Goal: Task Accomplishment & Management: Contribute content

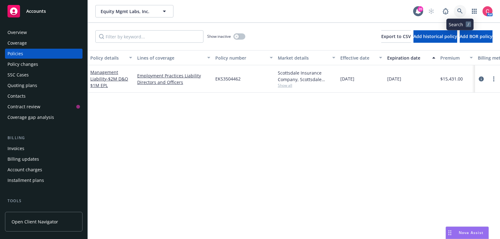
click at [461, 10] on icon at bounding box center [460, 11] width 6 height 6
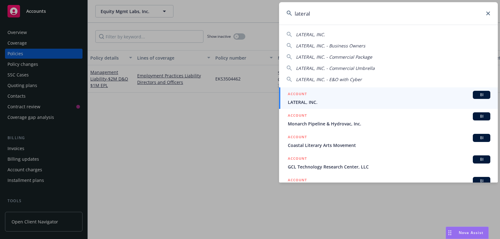
type input "lateral"
click at [377, 98] on div "ACCOUNT BI" at bounding box center [389, 95] width 202 height 8
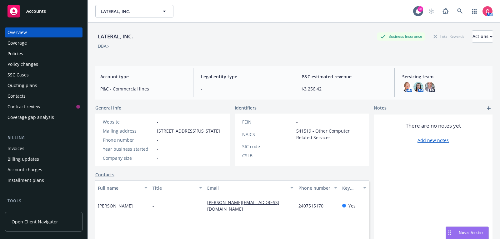
click at [24, 53] on div "Policies" at bounding box center [43, 54] width 72 height 10
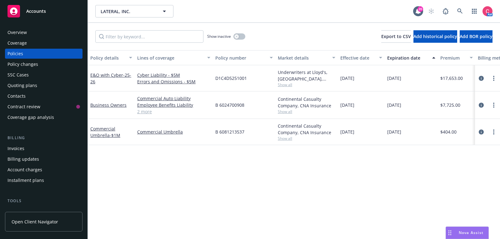
click at [60, 33] on div "Overview" at bounding box center [43, 32] width 72 height 10
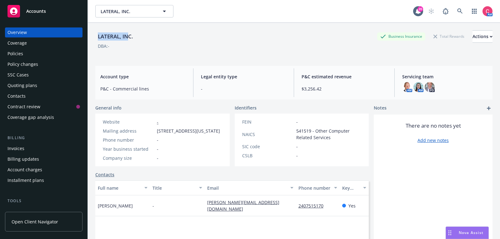
drag, startPoint x: 97, startPoint y: 37, endPoint x: 129, endPoint y: 37, distance: 31.5
click at [129, 37] on div "LATERAL, INC." at bounding box center [115, 36] width 40 height 8
drag, startPoint x: 288, startPoint y: 210, endPoint x: 202, endPoint y: 211, distance: 85.3
click at [202, 211] on div "Andy Condurache - andy.condurache@lateral-inc.com 2407515170 Yes" at bounding box center [231, 205] width 273 height 21
copy div "andy.condurache@lateral-inc.com"
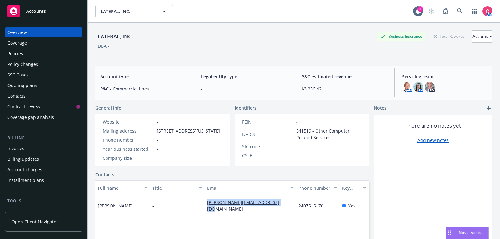
click at [37, 59] on div "Policy changes" at bounding box center [43, 64] width 72 height 10
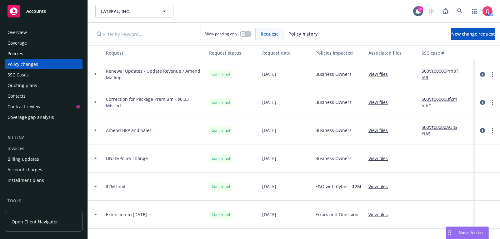
click at [37, 56] on div "Policies" at bounding box center [43, 54] width 72 height 10
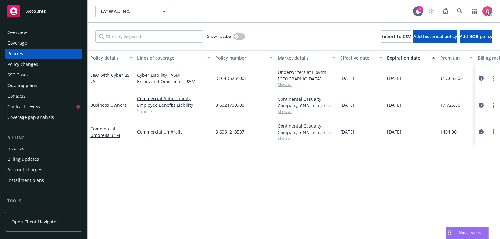
click at [481, 80] on icon "circleInformation" at bounding box center [480, 78] width 5 height 5
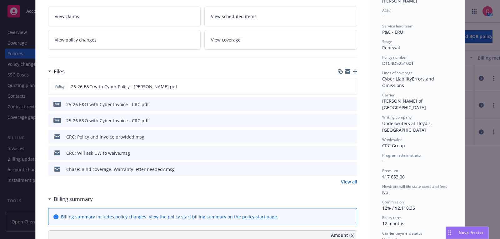
scroll to position [107, 0]
click at [355, 180] on link "View all" at bounding box center [349, 181] width 16 height 7
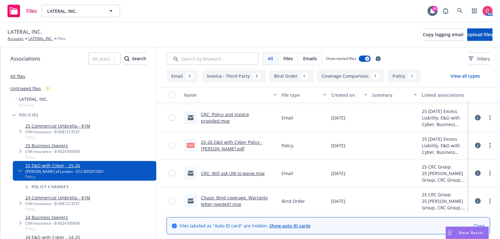
scroll to position [13, 0]
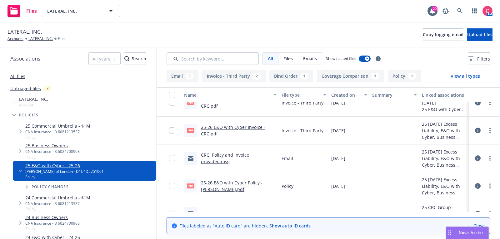
click at [222, 125] on link "25-26 E&O with Cyber Invoice - CRC.pdf" at bounding box center [233, 130] width 64 height 12
click at [39, 40] on link "LATERAL, INC." at bounding box center [40, 39] width 24 height 6
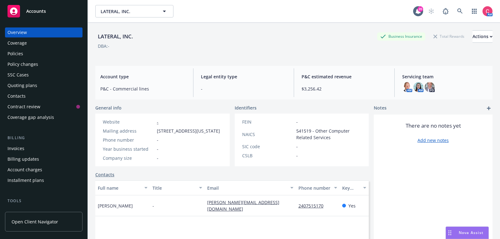
click at [55, 147] on div "Invoices" at bounding box center [43, 149] width 72 height 10
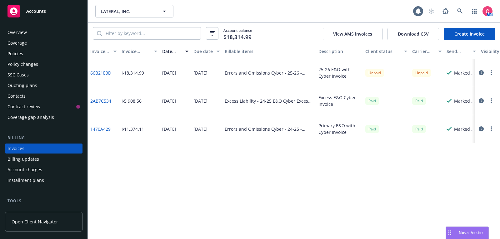
scroll to position [19, 0]
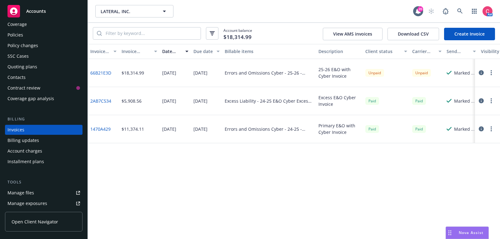
click at [483, 75] on button "button" at bounding box center [480, 72] width 7 height 7
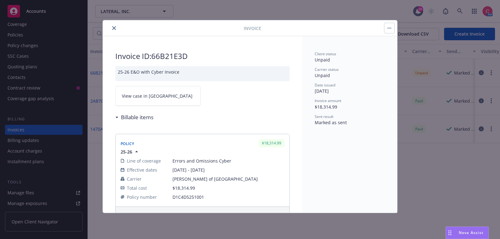
click at [142, 94] on span "View case in SSC" at bounding box center [157, 96] width 71 height 7
click at [114, 29] on icon "close" at bounding box center [114, 28] width 4 height 4
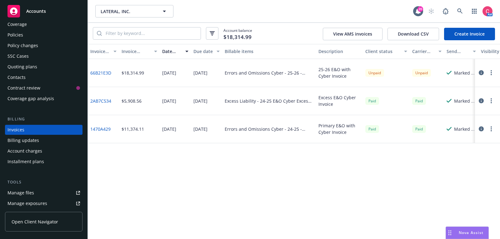
click at [44, 52] on div "SSC Cases" at bounding box center [43, 56] width 72 height 10
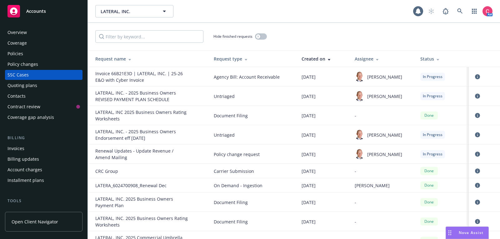
click at [43, 64] on div "Policy changes" at bounding box center [43, 64] width 72 height 10
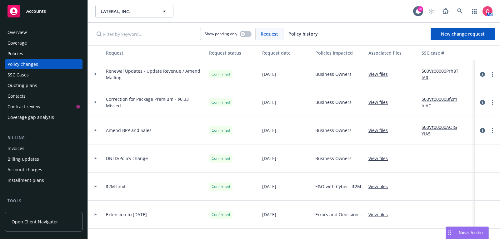
click at [43, 57] on div "Policies" at bounding box center [43, 54] width 72 height 10
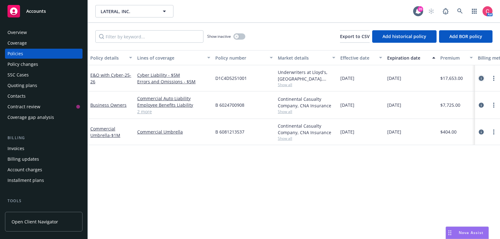
click at [483, 77] on icon "circleInformation" at bounding box center [480, 78] width 5 height 5
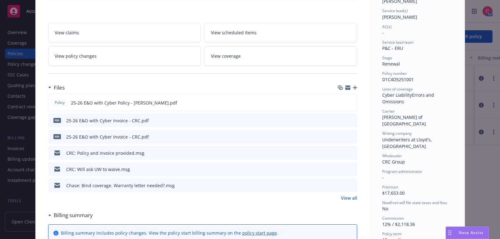
scroll to position [92, 0]
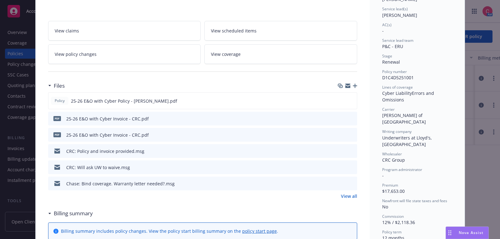
click at [353, 149] on icon "preview file" at bounding box center [351, 151] width 6 height 4
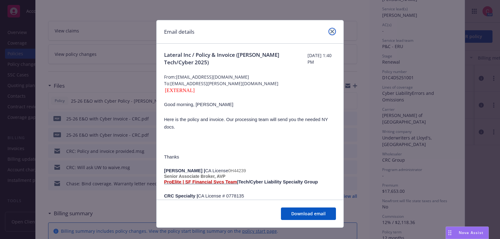
click at [330, 29] on link "close" at bounding box center [331, 31] width 7 height 7
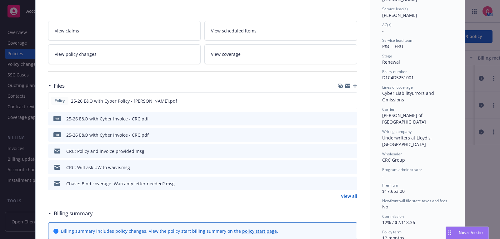
scroll to position [0, 0]
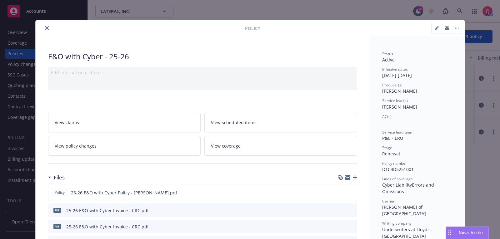
click at [46, 26] on icon "close" at bounding box center [47, 28] width 4 height 4
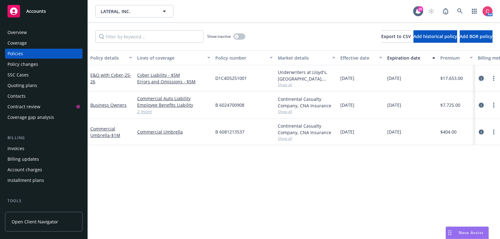
click at [478, 79] on icon "circleInformation" at bounding box center [480, 78] width 5 height 5
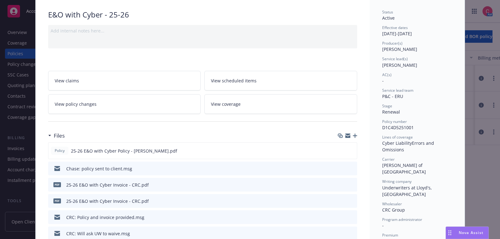
scroll to position [43, 0]
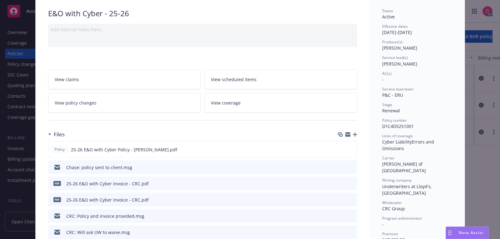
click at [351, 166] on icon "preview file" at bounding box center [351, 167] width 6 height 4
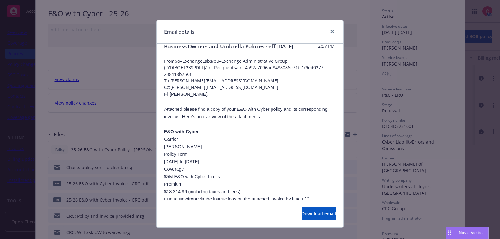
scroll to position [0, 0]
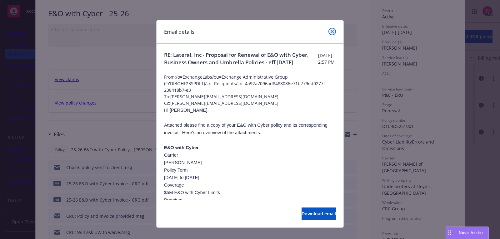
click at [331, 31] on icon "close" at bounding box center [332, 32] width 4 height 4
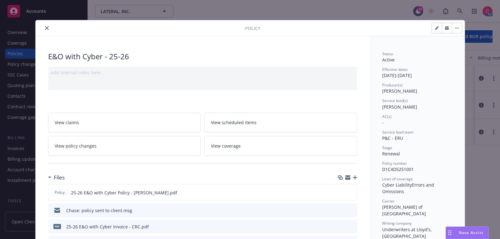
click at [49, 28] on button "close" at bounding box center [46, 27] width 7 height 7
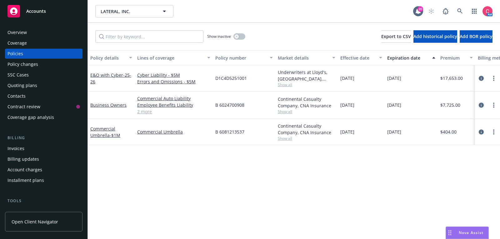
click at [480, 105] on icon "circleInformation" at bounding box center [480, 105] width 5 height 5
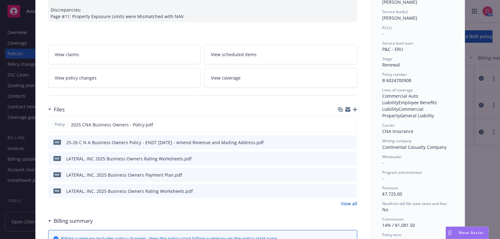
scroll to position [90, 0]
click at [343, 124] on button at bounding box center [340, 124] width 5 height 7
click at [341, 122] on icon "download file" at bounding box center [340, 123] width 4 height 4
click at [347, 201] on link "View all" at bounding box center [349, 203] width 16 height 7
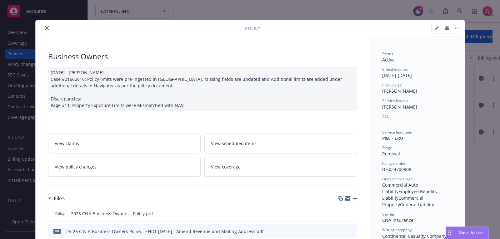
click at [72, 164] on span "View policy changes" at bounding box center [76, 167] width 42 height 7
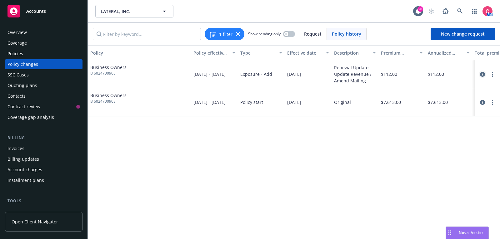
click at [482, 72] on icon "circleInformation" at bounding box center [482, 74] width 5 height 5
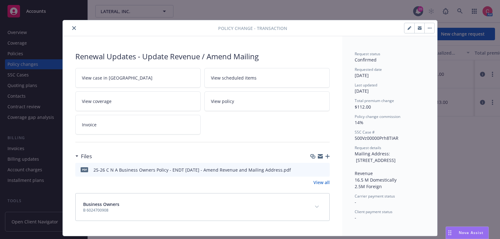
scroll to position [1, 0]
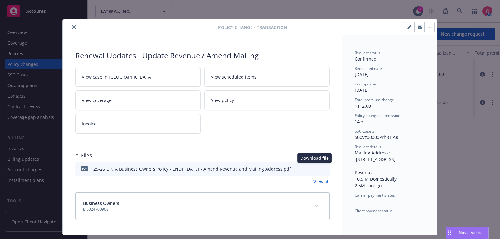
click at [314, 167] on icon "download file" at bounding box center [313, 168] width 5 height 5
click at [75, 27] on icon "close" at bounding box center [74, 27] width 4 height 4
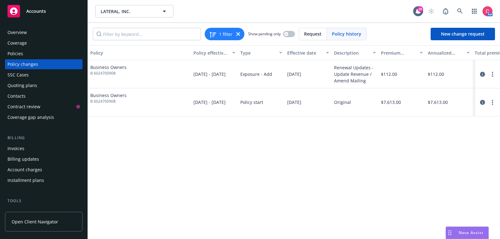
click at [40, 50] on div "Policies" at bounding box center [43, 54] width 72 height 10
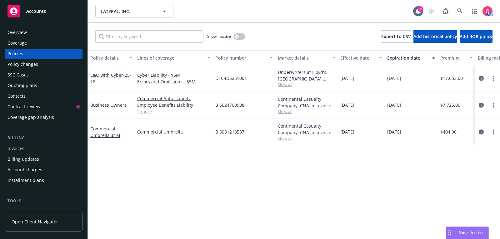
click at [222, 104] on span "B 6024700908" at bounding box center [229, 105] width 29 height 7
copy span "6024700908"
click at [231, 132] on span "B 6081213537" at bounding box center [229, 132] width 29 height 7
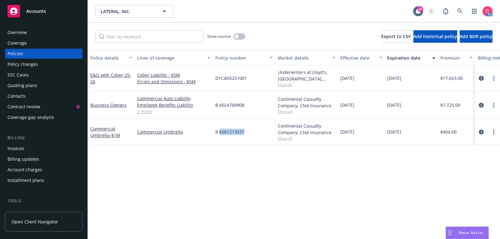
copy span "6081213537"
click at [481, 134] on icon "circleInformation" at bounding box center [480, 132] width 5 height 5
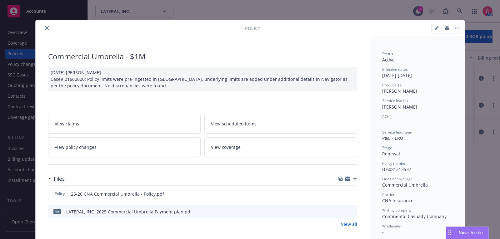
click at [49, 27] on button "close" at bounding box center [46, 27] width 7 height 7
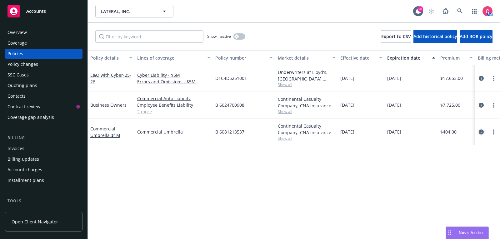
click at [480, 131] on icon "circleInformation" at bounding box center [480, 132] width 5 height 5
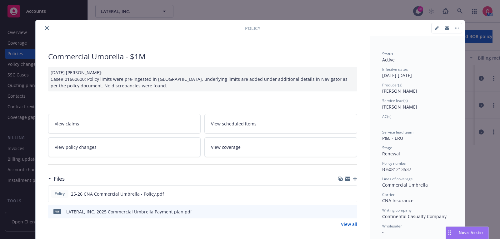
scroll to position [18, 0]
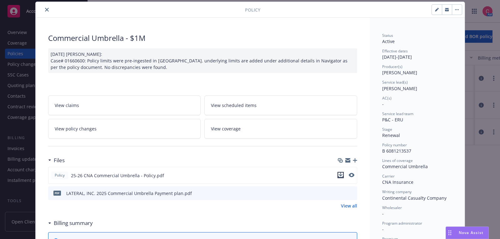
click at [341, 175] on icon "download file" at bounding box center [340, 175] width 5 height 5
click at [356, 160] on icon "button" at bounding box center [355, 160] width 4 height 4
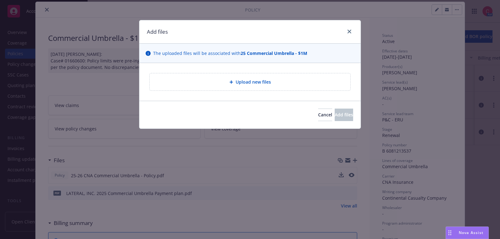
click at [263, 85] on span "Upload new files" at bounding box center [252, 82] width 35 height 7
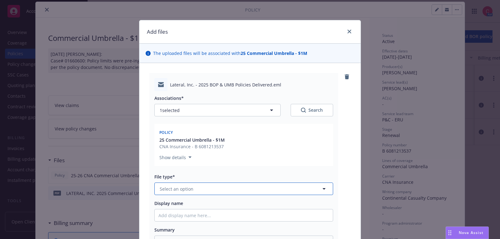
click at [238, 187] on button "Select an option" at bounding box center [243, 189] width 179 height 12
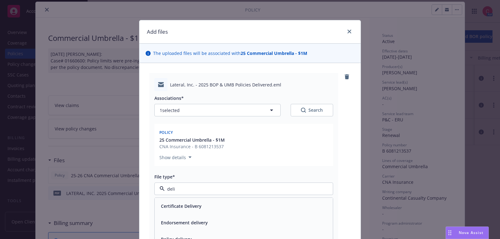
type input "deliv"
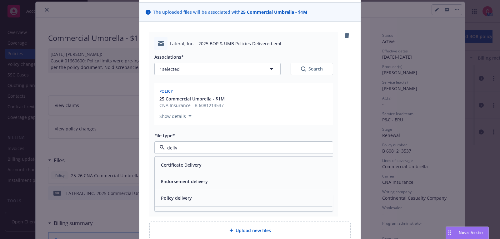
scroll to position [53, 0]
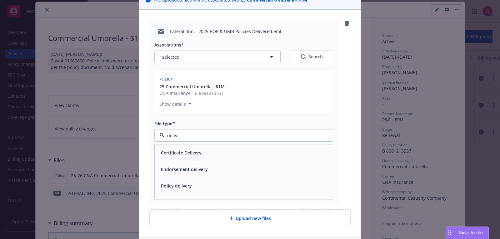
click at [227, 186] on div "Policy delivery" at bounding box center [243, 185] width 170 height 9
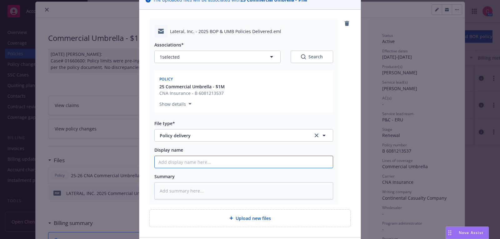
click at [223, 159] on input "Display name" at bounding box center [244, 162] width 178 height 12
type textarea "x"
type input "2"
type textarea "x"
type input "25"
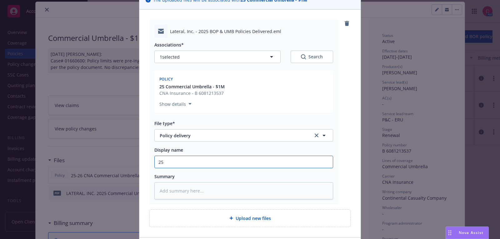
type textarea "x"
type input "25"
type textarea "x"
type input "25 BO"
type textarea "x"
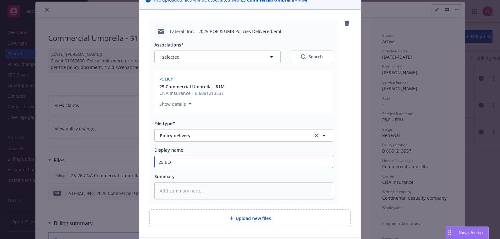
type input "25 BOP"
type textarea "x"
type input "25 BOP"
type textarea "x"
type input "25 BOP &"
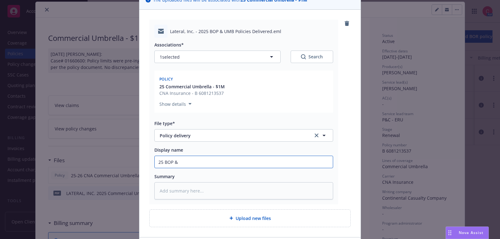
type textarea "x"
type input "25 BOP &"
type textarea "x"
type input "25 BOP & U"
type textarea "x"
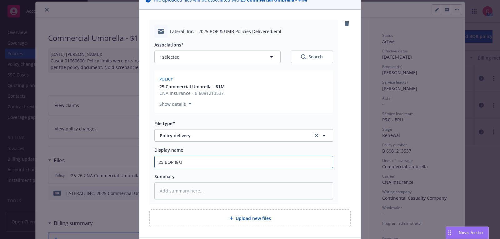
type input "25 BOP & UM"
type textarea "x"
type input "25 BOP & UMB"
type textarea "x"
type input "25 BOP & UMB"
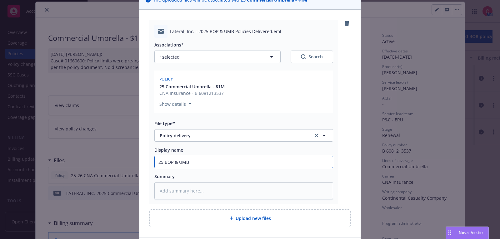
type textarea "x"
type input "25 BOP & UMB P"
type textarea "x"
type input "25 BOP & UMB Po"
type textarea "x"
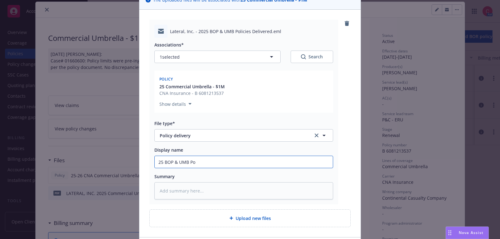
type input "25 BOP & UMB Pol"
type textarea "x"
type input "25 BOP & UMB Poli"
type textarea "x"
type input "25 BOP & UMB Polic"
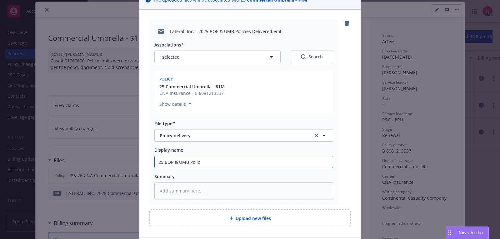
type textarea "x"
type input "25 BOP & UMB Polici"
type textarea "x"
type input "25 BOP & UMB Policies"
type textarea "x"
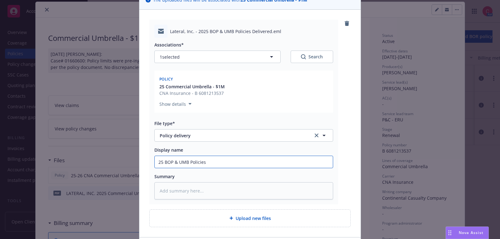
type input "25 BOP & UMB Policies"
type textarea "x"
type input "25 BOP & UMB Policies D"
type textarea "x"
type input "25 BOP & UMB Policies De"
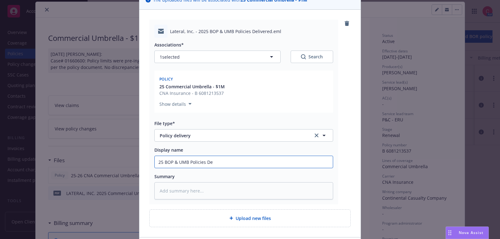
type textarea "x"
type input "25 BOP & UMB Policies Del"
type textarea "x"
type input "25 BOP & UMB Policies Deli"
type textarea "x"
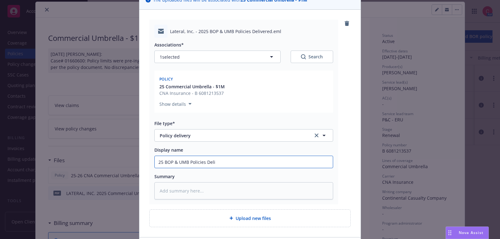
type input "25 BOP & UMB Policies Deliv"
type textarea "x"
type input "25 BOP & UMB Policies Deliver"
type textarea "x"
type input "25 BOP & UMB Policies Delivere"
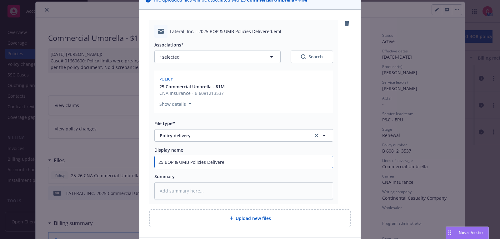
type textarea "x"
type input "25 BOP & UMB Policies Delivered"
type textarea "x"
type input "25 BOP & UMB Policies Delivered"
type textarea "x"
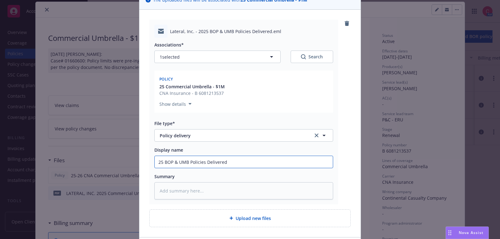
type input "25 BOP & UMB Policies Delivered t"
type textarea "x"
type input "25 BOP & UMB Policies Delivered to"
type textarea "x"
type input "25 BOP & UMB Policies Delivered to"
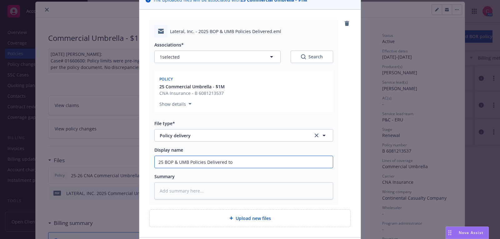
type textarea "x"
type input "25 BOP & UMB Policies Delivered to I"
type textarea "x"
type input "25 BOP & UMB Policies Delivered to In"
type textarea "x"
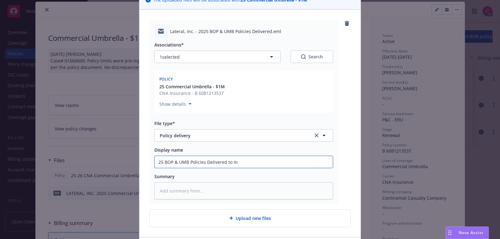
type input "25 BOP & UMB Policies Delivered to Ins"
type textarea "x"
type input "25 BOP & UMB Policies Delivered to Insu"
type textarea "x"
type input "25 BOP & UMB Policies Delivered to Insur"
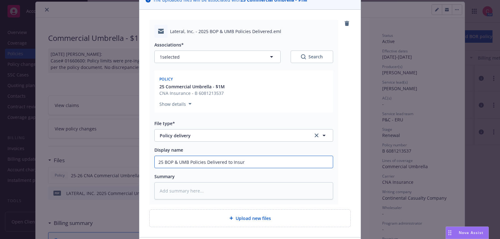
type textarea "x"
type input "25 BOP & UMB Policies Delivered to Insure"
type textarea "x"
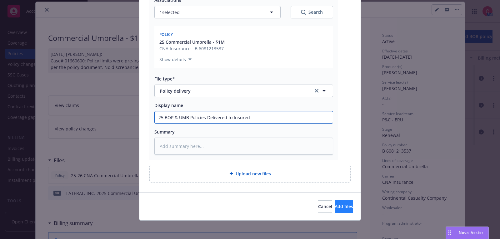
type input "25 BOP & UMB Policies Delivered to Insured"
click at [334, 206] on span "Add files" at bounding box center [343, 207] width 18 height 6
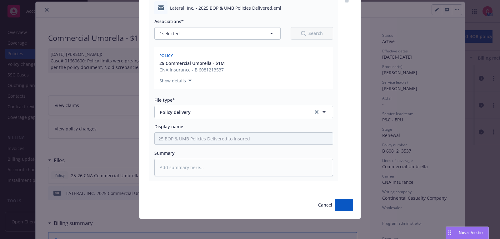
scroll to position [76, 0]
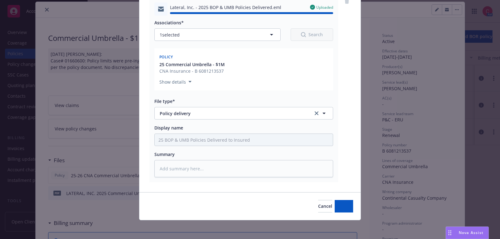
type textarea "x"
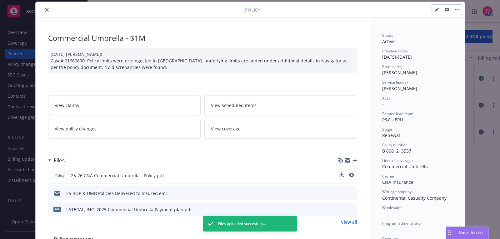
click at [352, 217] on div "Policy 25-26 CNA Commercial Umbrella - Policy.pdf 25 BOP & UMB Policies Deliver…" at bounding box center [202, 196] width 309 height 58
click at [352, 219] on link "View all" at bounding box center [349, 222] width 16 height 7
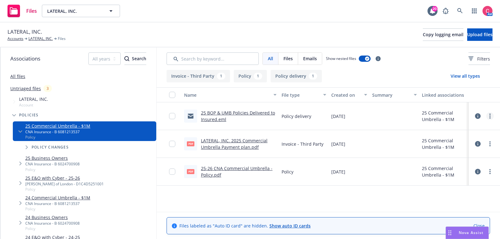
click at [492, 114] on link "more" at bounding box center [489, 115] width 7 height 7
click at [471, 165] on link "Update associations" at bounding box center [462, 166] width 62 height 12
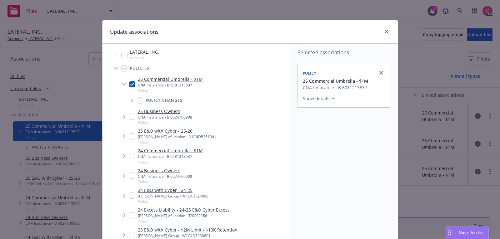
click at [133, 115] on input "Tree Example" at bounding box center [132, 117] width 6 height 6
checkbox input "true"
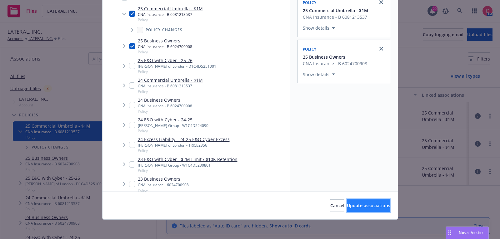
click at [347, 205] on span "Update associations" at bounding box center [368, 206] width 43 height 6
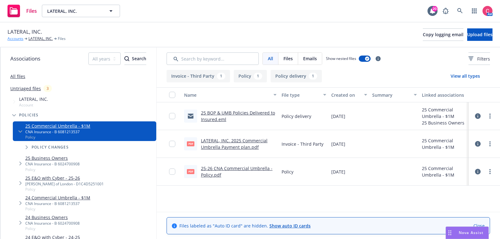
click at [17, 37] on link "Accounts" at bounding box center [15, 39] width 16 height 6
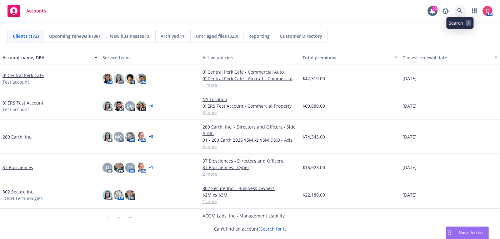
click at [461, 11] on icon at bounding box center [460, 11] width 6 height 6
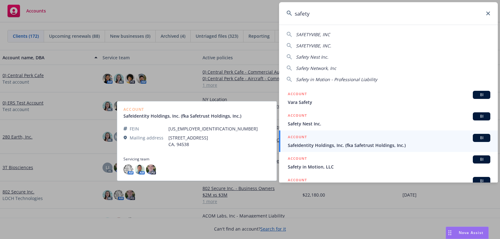
type input "safety"
click at [378, 147] on span "SafeIdentity Holdings, Inc. (fka Safetrust Holdings, Inc.)" at bounding box center [389, 145] width 202 height 7
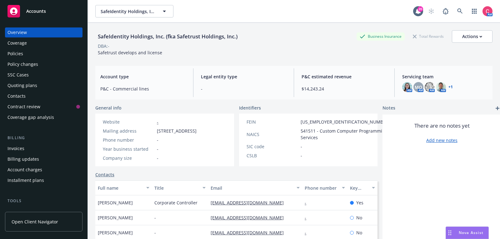
click at [47, 57] on div "Policies" at bounding box center [43, 54] width 72 height 10
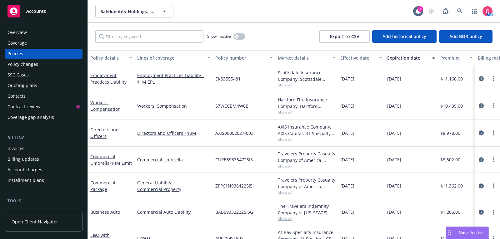
click at [52, 150] on div "Invoices" at bounding box center [43, 149] width 72 height 10
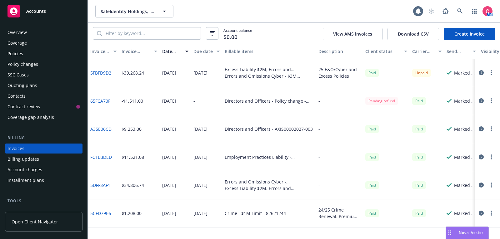
scroll to position [19, 0]
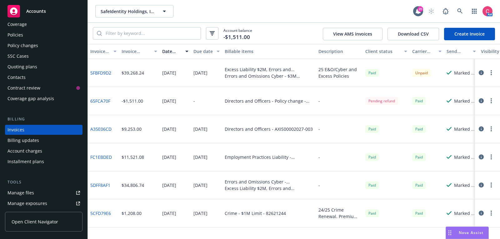
click at [481, 75] on button "button" at bounding box center [480, 72] width 7 height 7
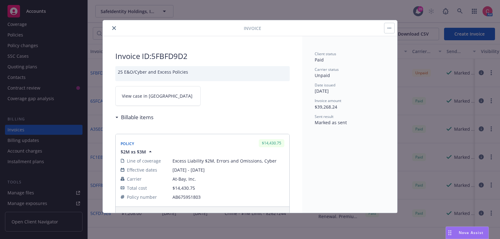
click at [180, 86] on link "View case in [GEOGRAPHIC_DATA]" at bounding box center [157, 96] width 85 height 20
click at [115, 27] on icon "close" at bounding box center [114, 28] width 4 height 4
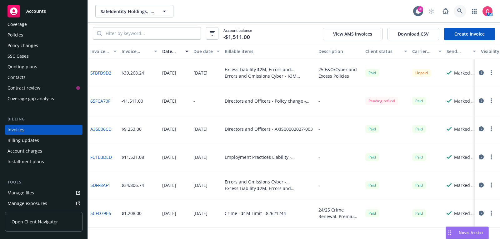
click at [461, 11] on icon at bounding box center [460, 11] width 6 height 6
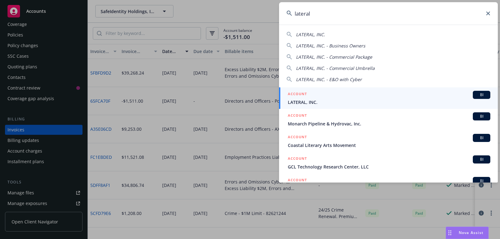
type input "lateral"
click at [360, 99] on span "LATERAL, INC." at bounding box center [389, 102] width 202 height 7
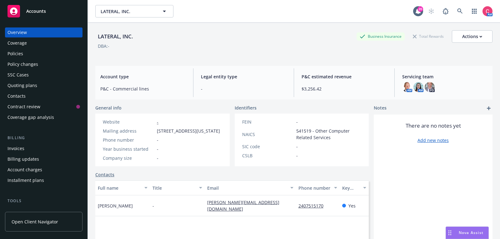
click at [18, 57] on div "Policies" at bounding box center [15, 54] width 16 height 10
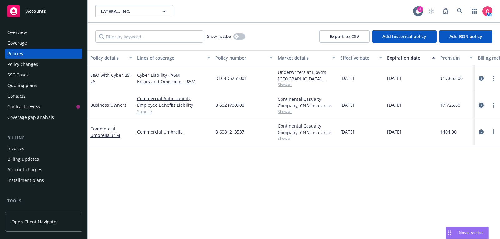
click at [484, 106] on link "circleInformation" at bounding box center [480, 104] width 7 height 7
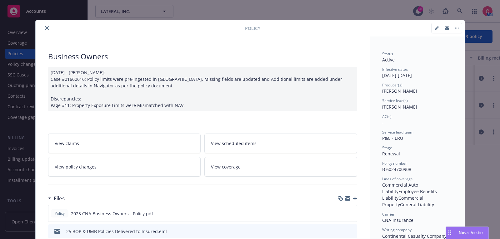
click at [46, 31] on button "close" at bounding box center [46, 27] width 7 height 7
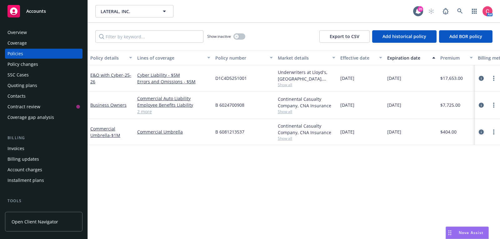
click at [480, 134] on link "circleInformation" at bounding box center [480, 131] width 7 height 7
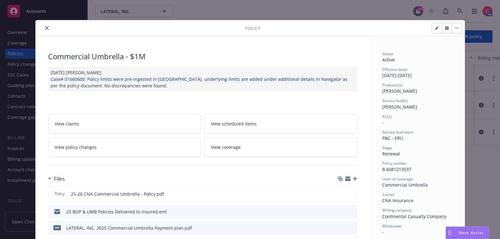
click at [46, 30] on button "close" at bounding box center [46, 27] width 7 height 7
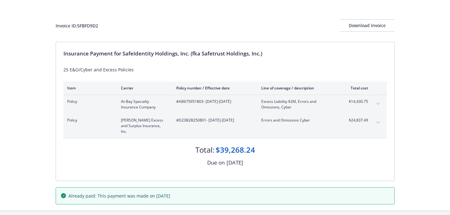
scroll to position [22, 0]
